Goal: Navigation & Orientation: Find specific page/section

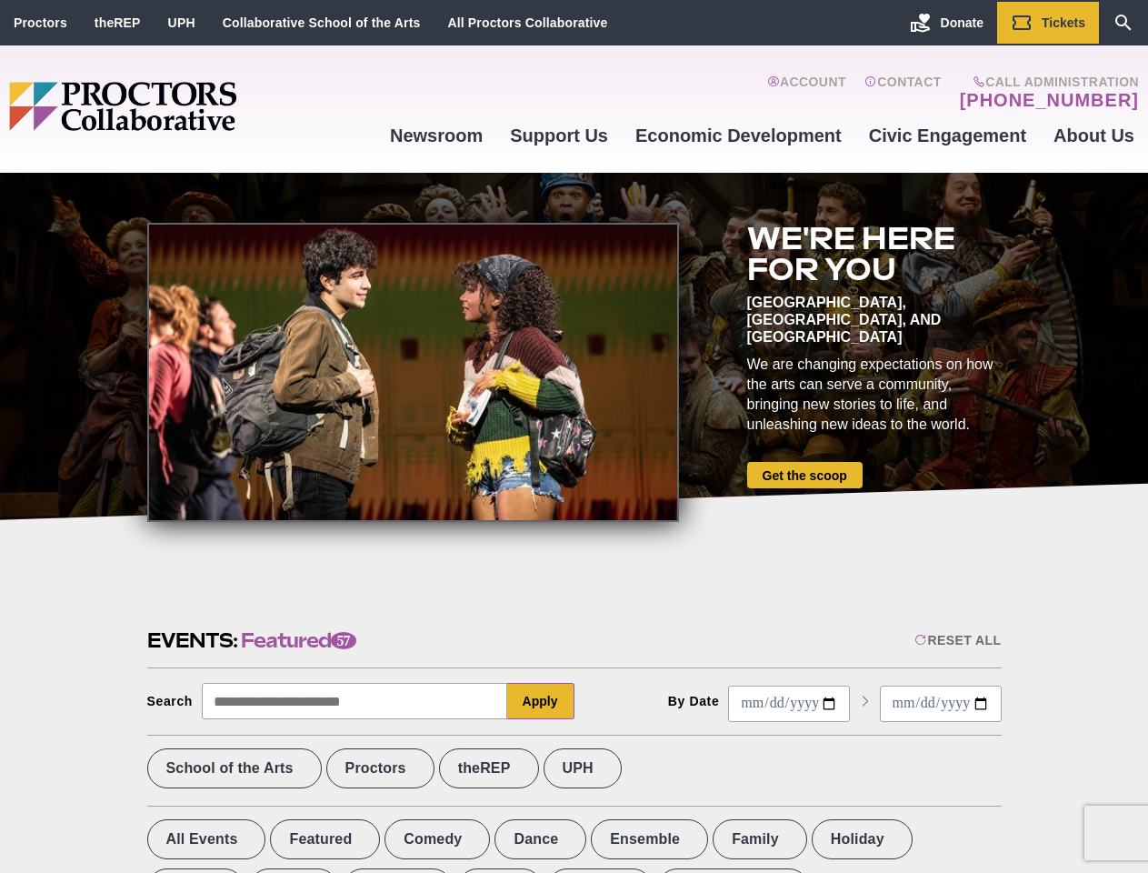
click at [574, 436] on div at bounding box center [413, 372] width 532 height 299
click at [956, 640] on div "Reset All" at bounding box center [958, 640] width 86 height 15
click at [541, 701] on button "Apply" at bounding box center [540, 701] width 67 height 36
